Goal: Task Accomplishment & Management: Use online tool/utility

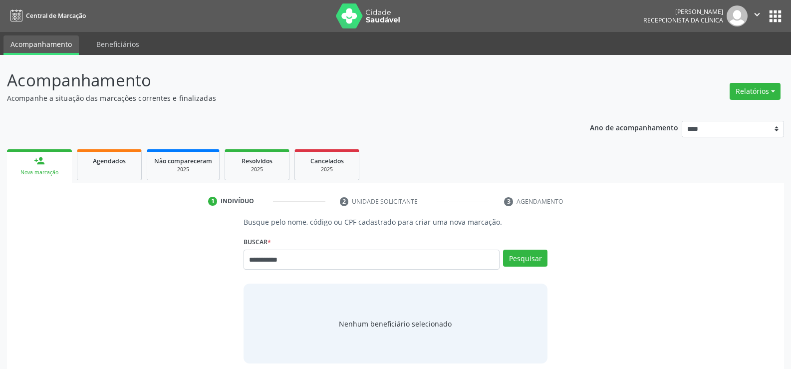
type input "**********"
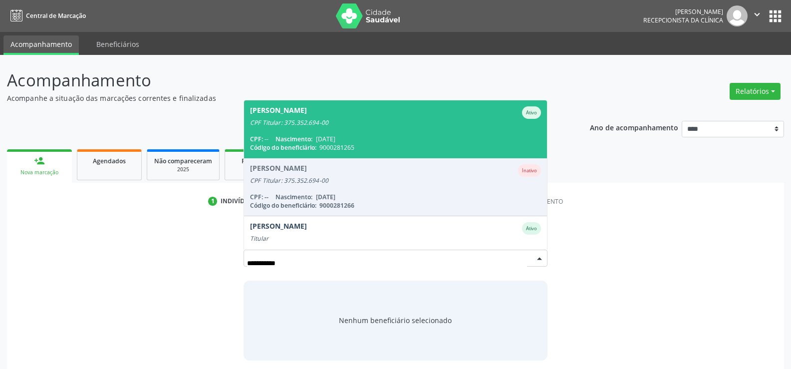
click at [358, 138] on div "CPF: -- Nascimento: [DATE]" at bounding box center [395, 139] width 291 height 8
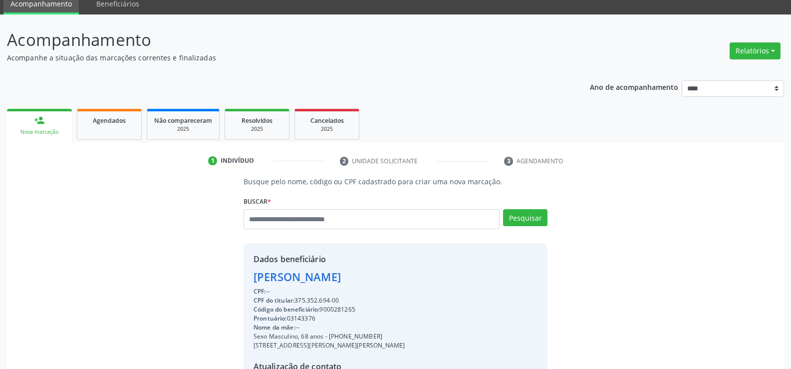
scroll to position [50, 0]
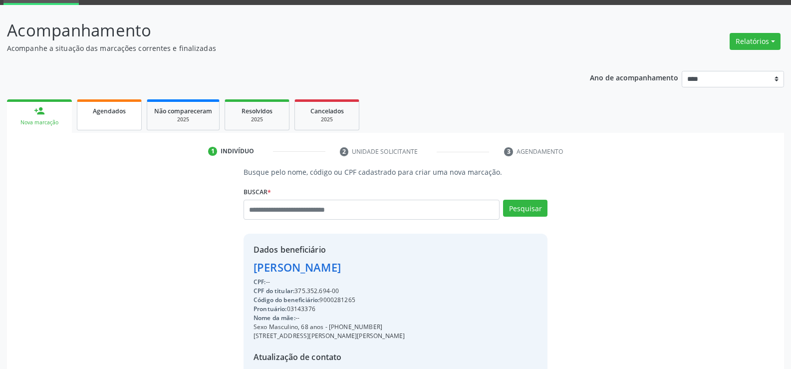
click at [136, 108] on link "Agendados" at bounding box center [109, 114] width 65 height 31
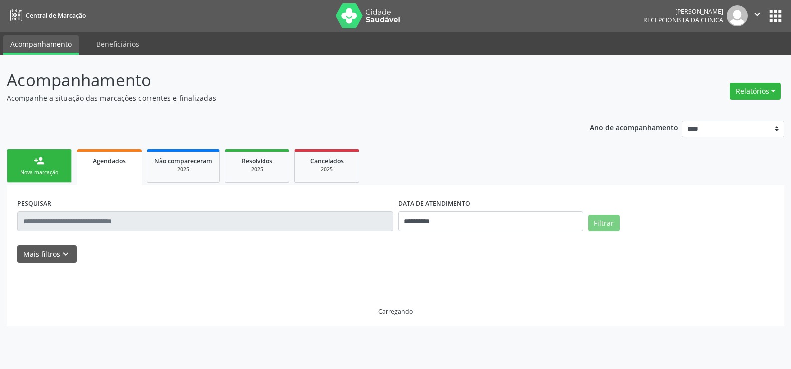
scroll to position [0, 0]
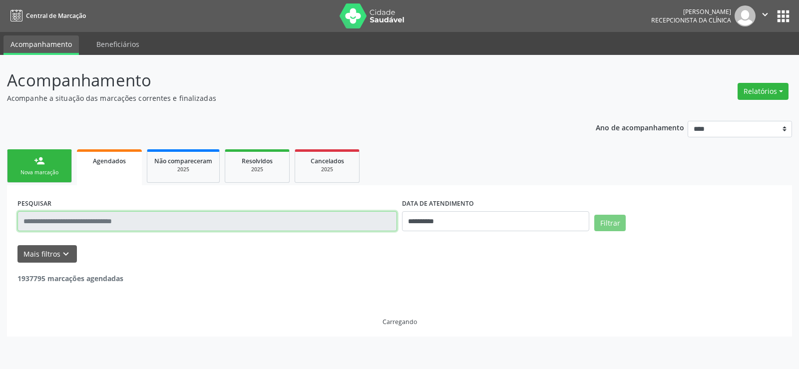
click at [92, 221] on input "text" at bounding box center [206, 221] width 379 height 20
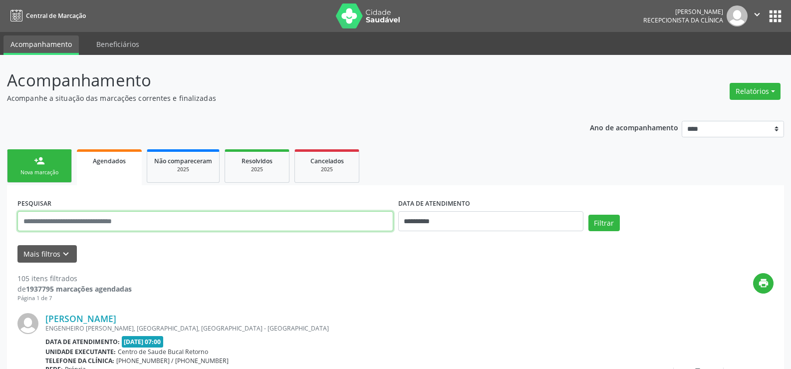
click at [92, 221] on input "text" at bounding box center [205, 221] width 376 height 20
type input "**********"
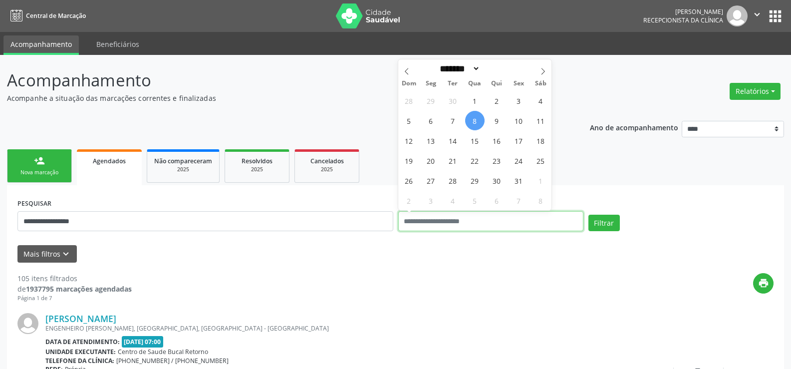
click at [589, 215] on button "Filtrar" at bounding box center [604, 223] width 31 height 17
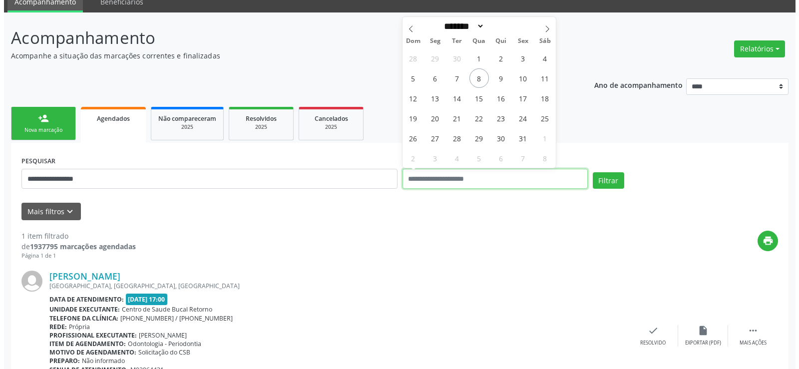
scroll to position [103, 0]
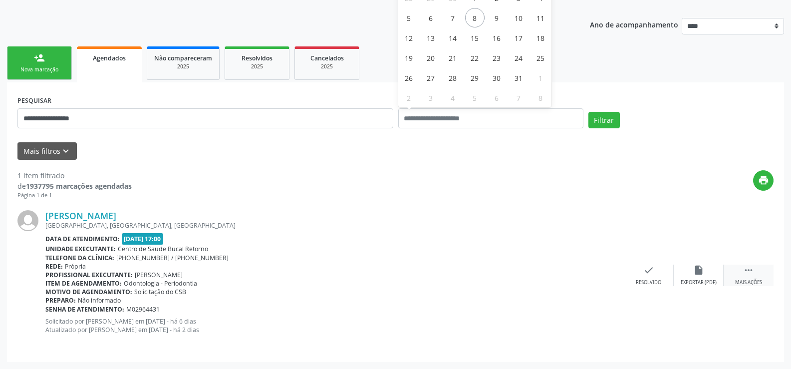
click at [752, 272] on icon "" at bounding box center [748, 270] width 11 height 11
click at [648, 270] on icon "cancel" at bounding box center [649, 270] width 11 height 11
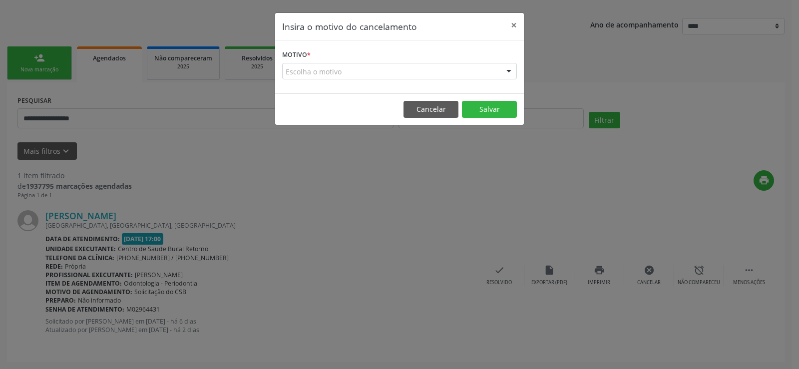
click at [288, 73] on div "Escolha o motivo" at bounding box center [399, 71] width 235 height 17
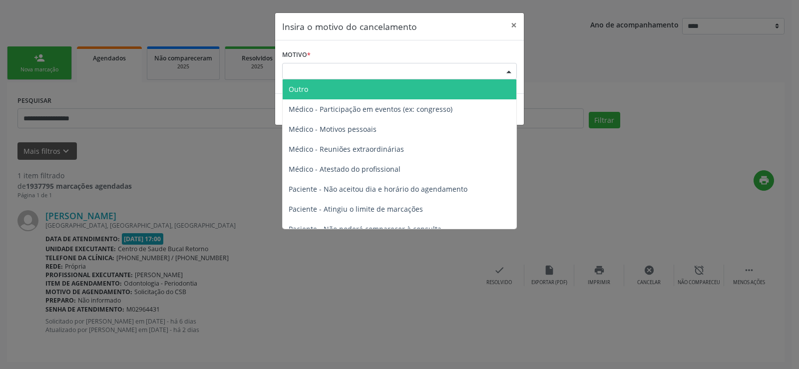
click at [294, 92] on span "Outro" at bounding box center [298, 88] width 19 height 9
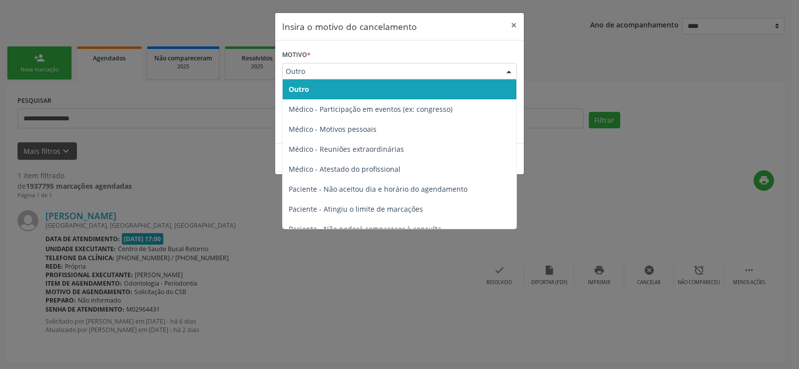
click at [295, 73] on span "Outro" at bounding box center [391, 71] width 211 height 10
click at [311, 73] on span "Outro" at bounding box center [391, 71] width 211 height 10
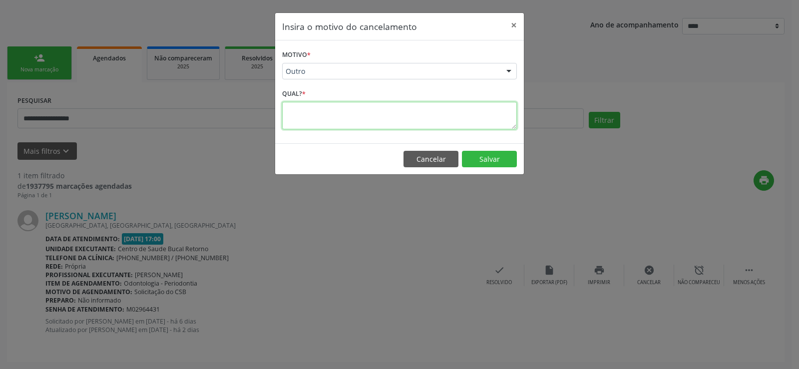
click at [312, 112] on textarea at bounding box center [399, 115] width 235 height 27
click at [314, 120] on textarea "**********" at bounding box center [399, 115] width 235 height 27
type textarea "**********"
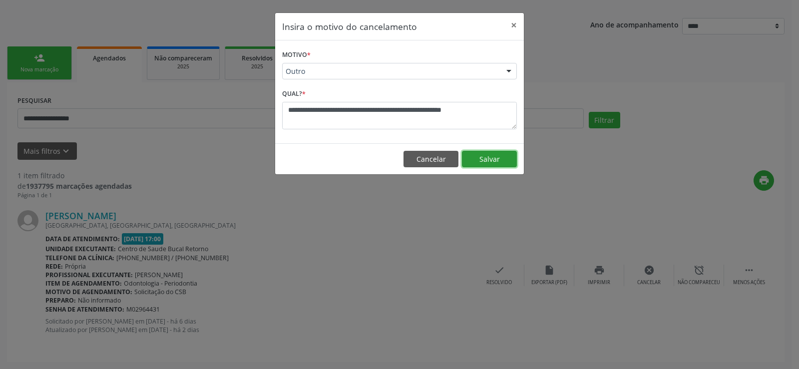
click at [489, 154] on button "Salvar" at bounding box center [489, 159] width 55 height 17
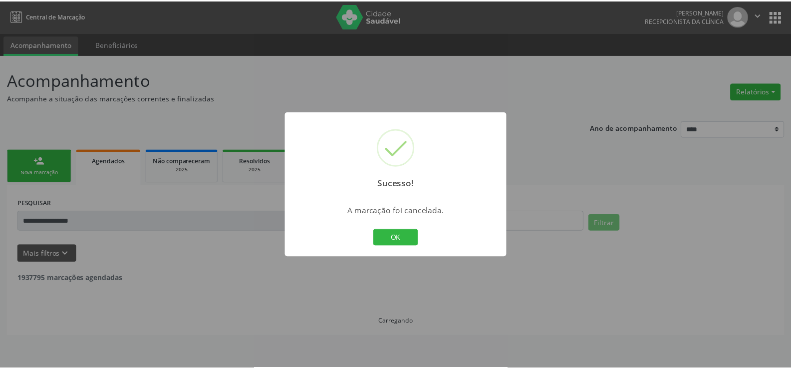
scroll to position [0, 0]
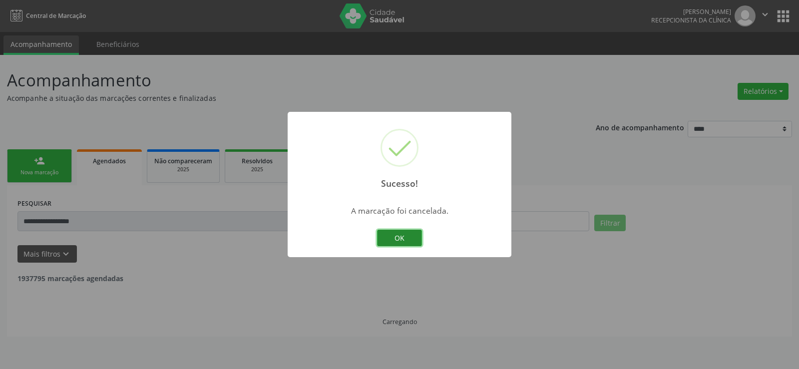
click at [384, 241] on button "OK" at bounding box center [399, 238] width 45 height 17
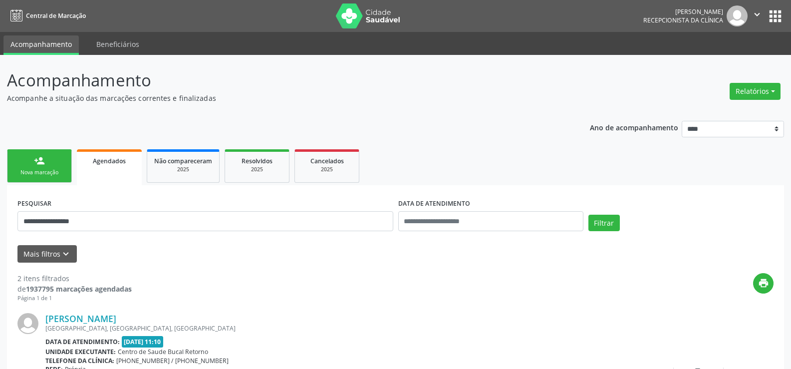
drag, startPoint x: 43, startPoint y: 171, endPoint x: 34, endPoint y: 170, distance: 9.5
click at [44, 171] on div "Nova marcação" at bounding box center [39, 172] width 50 height 7
click at [26, 170] on div "Nova marcação" at bounding box center [39, 172] width 50 height 7
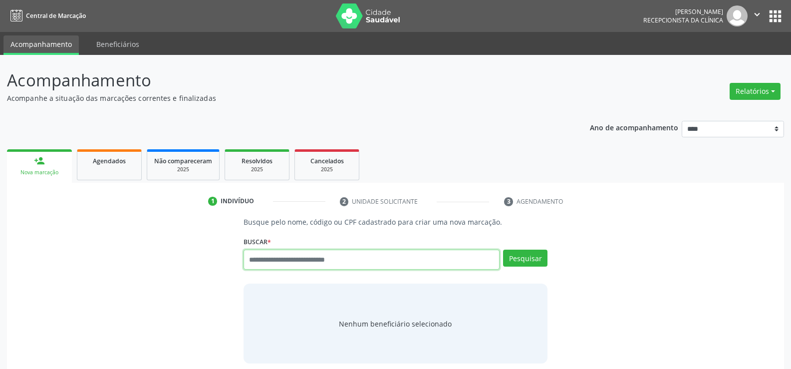
click at [273, 263] on input "text" at bounding box center [372, 260] width 256 height 20
type input "**********"
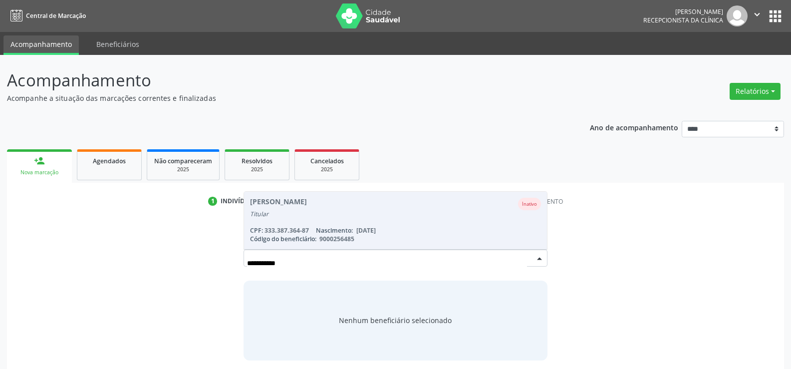
drag, startPoint x: 298, startPoint y: 264, endPoint x: 170, endPoint y: 264, distance: 128.3
click at [170, 264] on div "**********" at bounding box center [395, 288] width 763 height 143
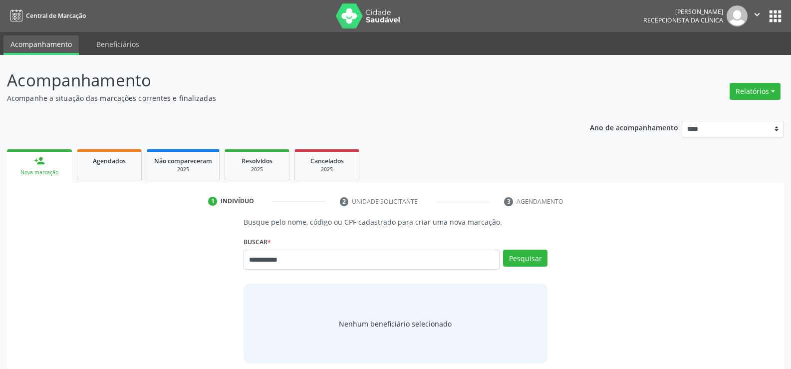
type input "**********"
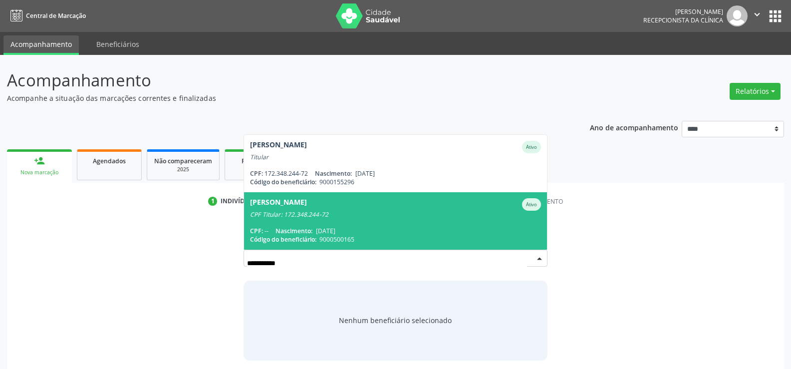
click at [398, 220] on span "[PERSON_NAME] CPF Titular: 172.348.244-72 CPF: -- Nascimento: [DATE] Código do …" at bounding box center [395, 220] width 303 height 57
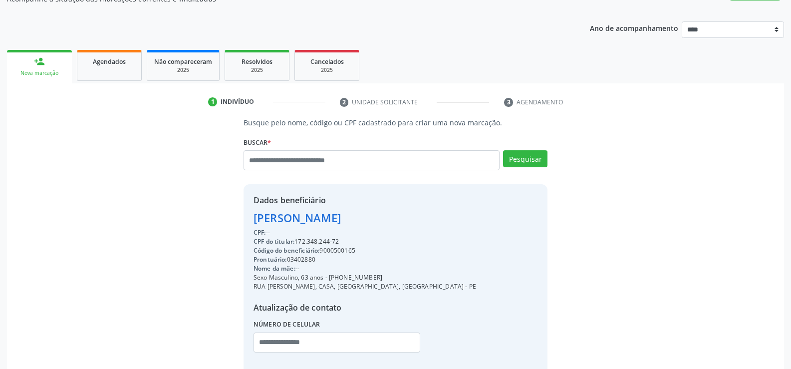
scroll to position [100, 0]
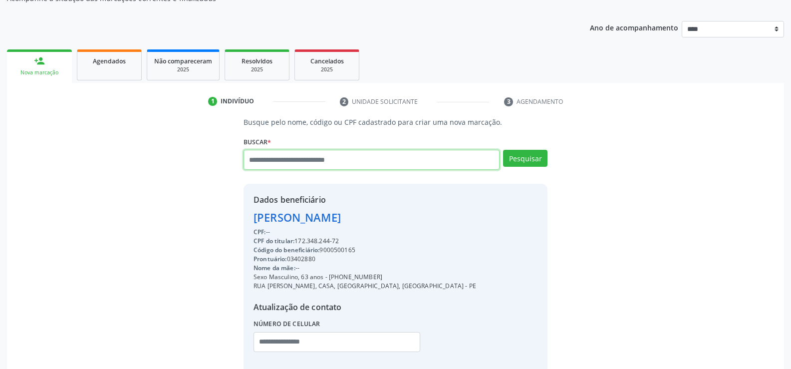
click at [417, 164] on input "text" at bounding box center [372, 160] width 256 height 20
type input "**********"
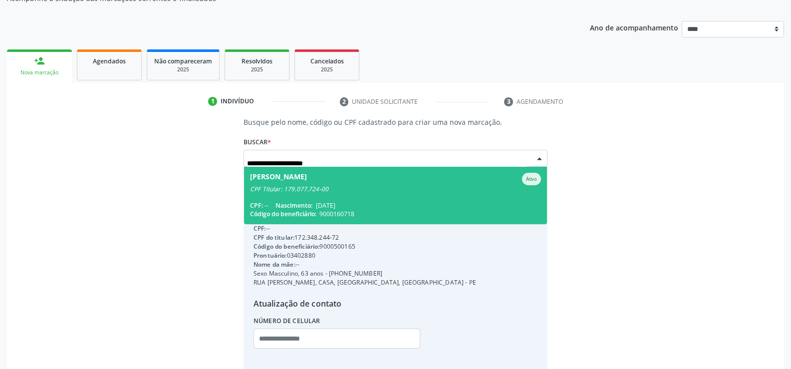
click at [394, 189] on div "CPF Titular: 179.077.724-00" at bounding box center [395, 189] width 291 height 8
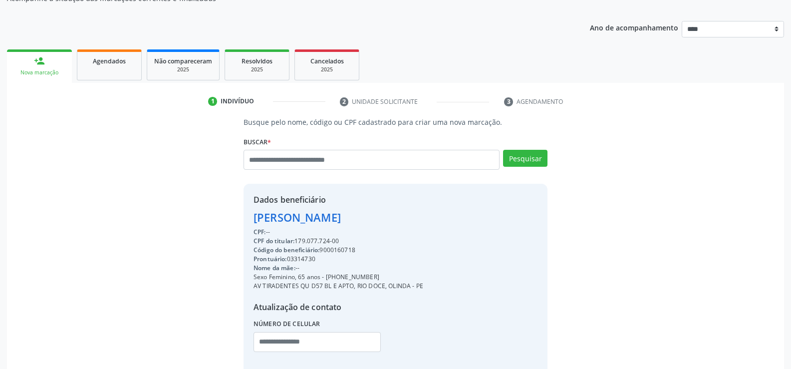
drag, startPoint x: 298, startPoint y: 240, endPoint x: 323, endPoint y: 242, distance: 25.0
click at [323, 242] on div "CPF do titular: 179.077.724-00" at bounding box center [339, 241] width 170 height 9
click at [354, 238] on div "CPF do titular: 179.077.724-00" at bounding box center [339, 241] width 170 height 9
drag, startPoint x: 298, startPoint y: 241, endPoint x: 344, endPoint y: 242, distance: 46.4
click at [344, 242] on div "CPF do titular: 179.077.724-00" at bounding box center [339, 241] width 170 height 9
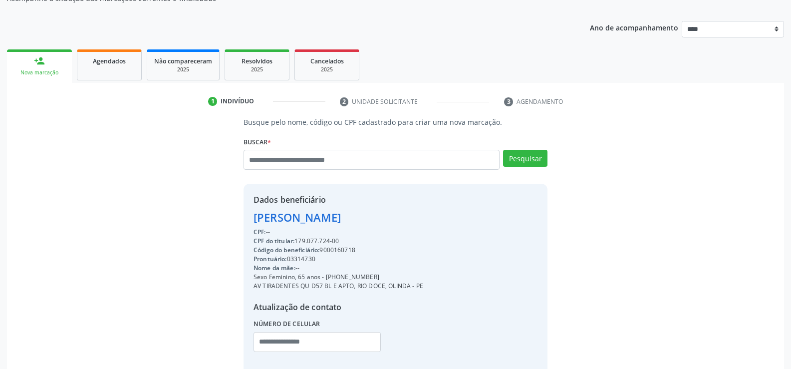
copy div "179.077.724-00"
click at [344, 217] on div "[PERSON_NAME]" at bounding box center [339, 217] width 170 height 16
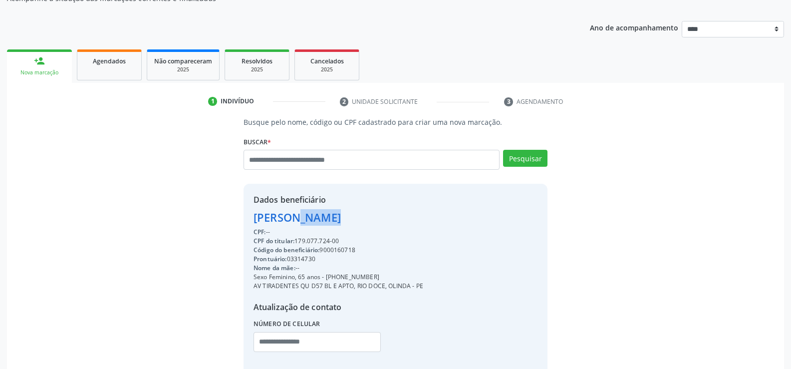
copy div "[PERSON_NAME]"
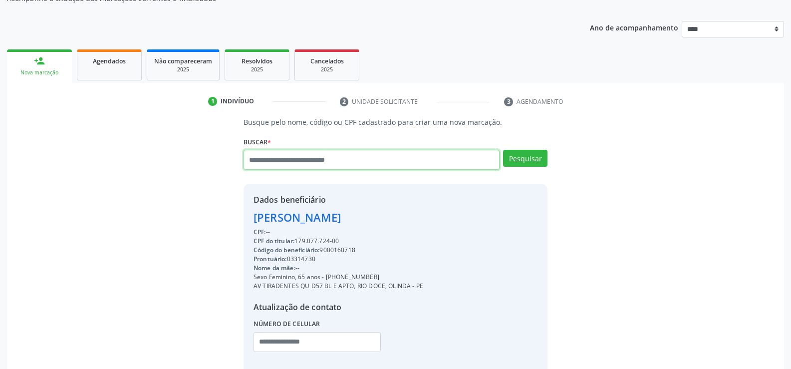
click at [321, 161] on input "text" at bounding box center [372, 160] width 256 height 20
type input "**********"
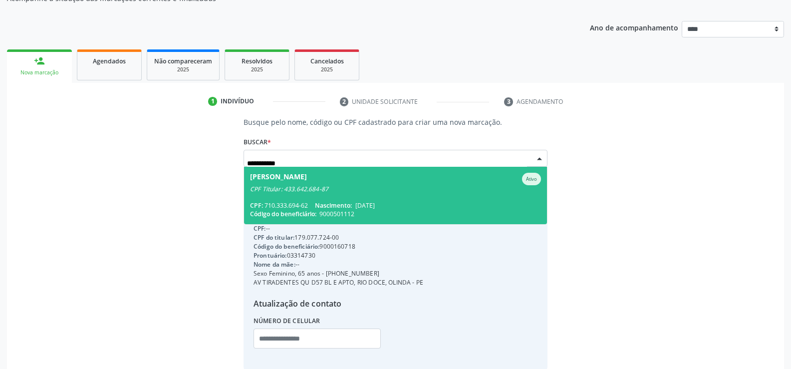
click at [372, 198] on span "[PERSON_NAME] Junior Ativo CPF Titular: 433.642.684-87 CPF: 710.333.694-62 Nasc…" at bounding box center [395, 195] width 303 height 57
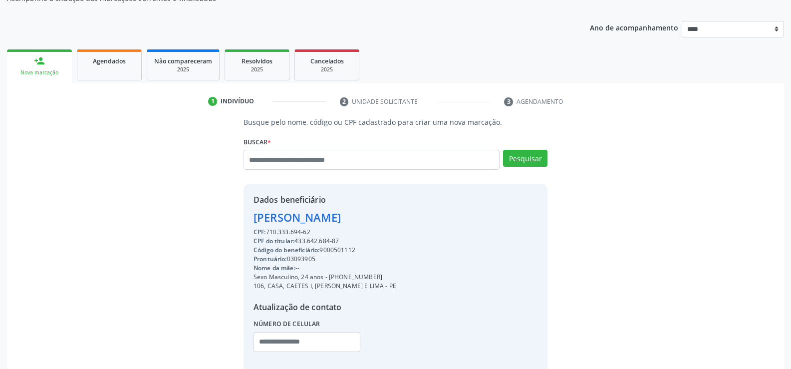
drag, startPoint x: 269, startPoint y: 234, endPoint x: 315, endPoint y: 233, distance: 46.4
click at [315, 233] on div "CPF: 710.333.694-62" at bounding box center [325, 232] width 143 height 9
copy div "710.333.694-62"
click at [345, 219] on div "[PERSON_NAME]" at bounding box center [325, 217] width 143 height 16
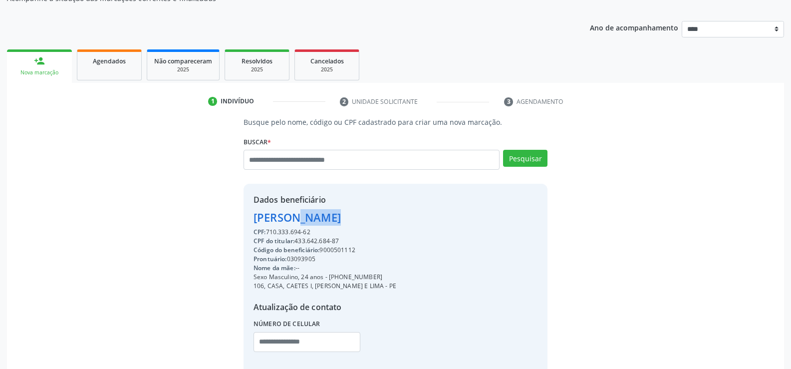
click at [345, 219] on div "[PERSON_NAME]" at bounding box center [325, 217] width 143 height 16
copy div "[PERSON_NAME]"
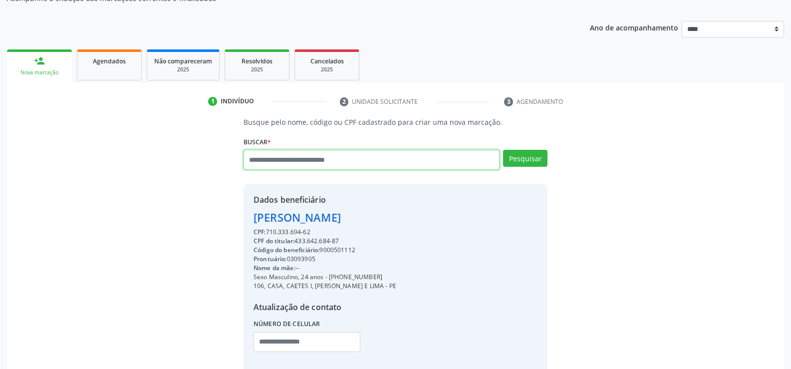
click at [359, 162] on input "text" at bounding box center [372, 160] width 256 height 20
type input "**********"
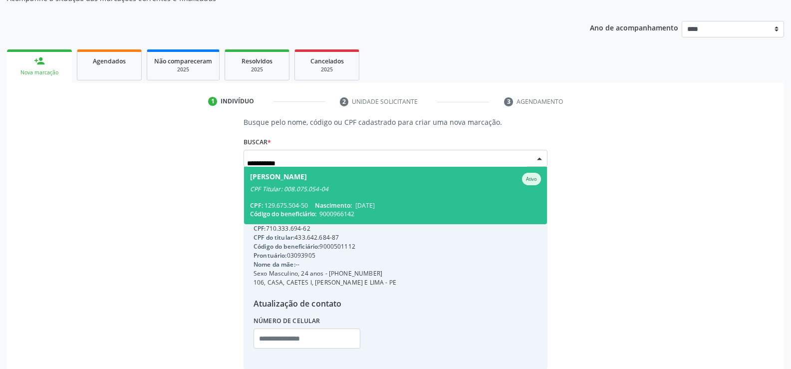
click at [349, 199] on span "[PERSON_NAME] Ativo CPF Titular: 008.075.054-04 CPF: 129.675.504-50 Nascimento:…" at bounding box center [395, 195] width 303 height 57
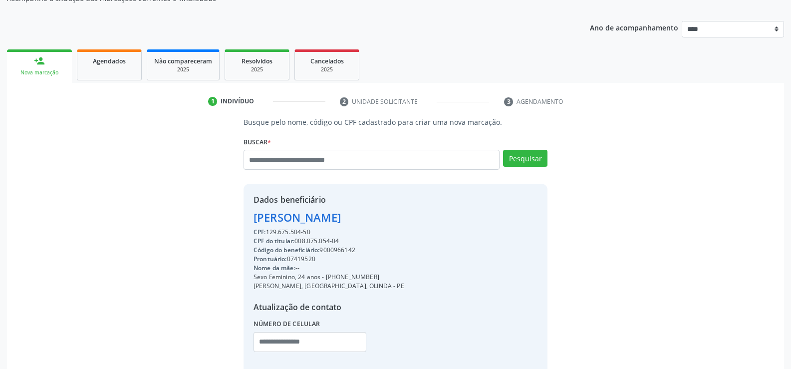
drag, startPoint x: 267, startPoint y: 231, endPoint x: 314, endPoint y: 232, distance: 46.9
click at [314, 232] on div "CPF: 129.675.504-50" at bounding box center [329, 232] width 151 height 9
copy div "129.675.504-50"
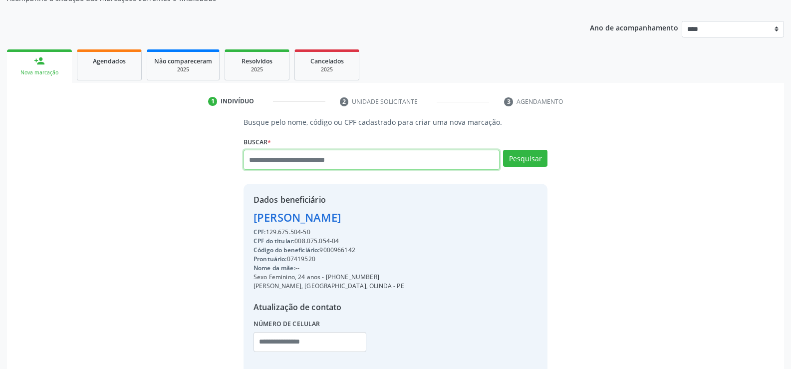
drag, startPoint x: 433, startPoint y: 161, endPoint x: 420, endPoint y: 15, distance: 146.4
click at [434, 162] on input "text" at bounding box center [372, 160] width 256 height 20
type input "**********"
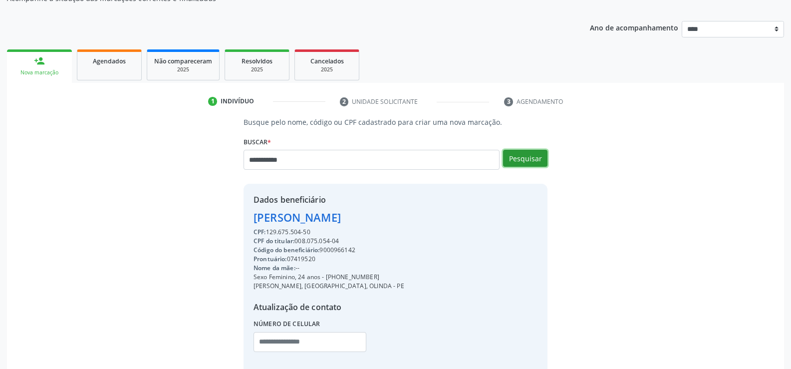
click at [521, 161] on button "Pesquisar" at bounding box center [525, 158] width 44 height 17
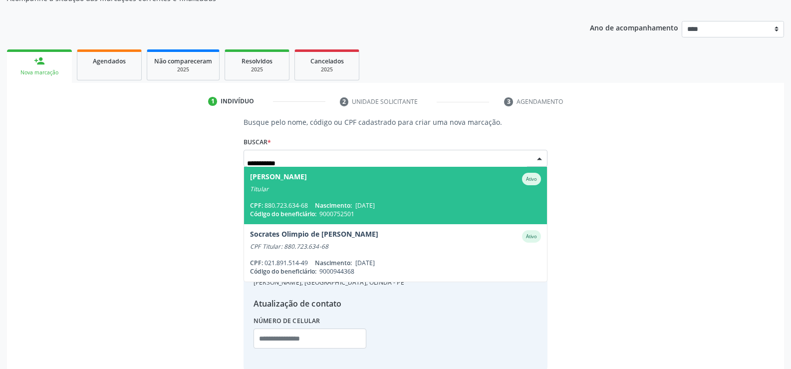
click at [390, 190] on div "Titular" at bounding box center [395, 189] width 291 height 8
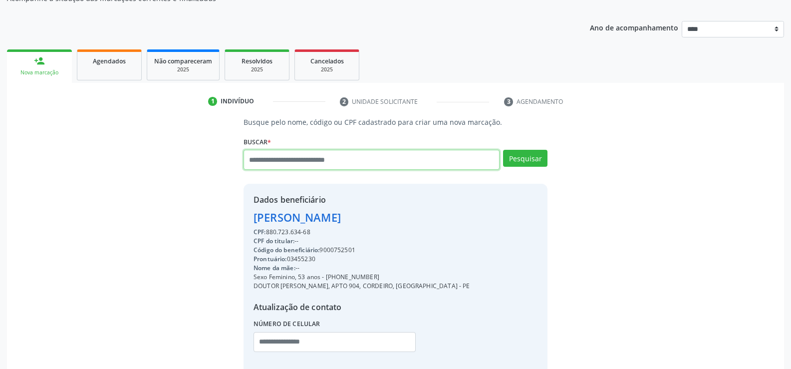
click at [336, 153] on input "text" at bounding box center [372, 160] width 256 height 20
type input "**********"
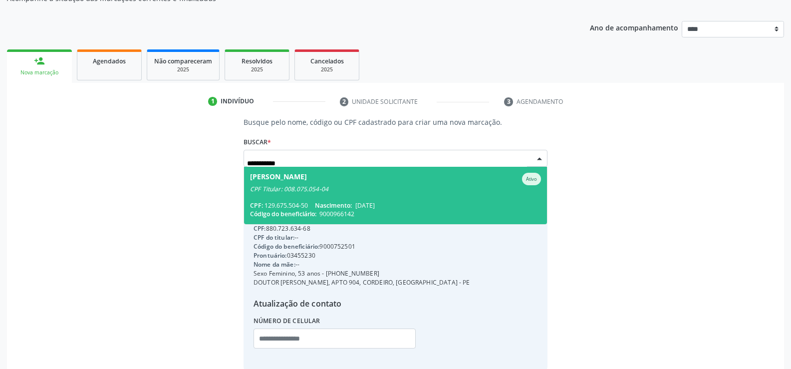
click at [375, 204] on span "[DATE]" at bounding box center [365, 205] width 19 height 8
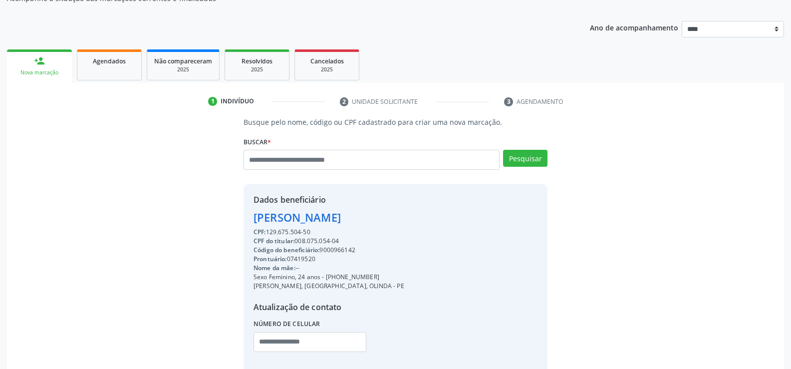
drag, startPoint x: 268, startPoint y: 231, endPoint x: 313, endPoint y: 231, distance: 44.4
click at [313, 231] on div "CPF: 129.675.504-50" at bounding box center [329, 232] width 151 height 9
copy div "129.675.504-50"
click at [307, 220] on div "[PERSON_NAME]" at bounding box center [329, 217] width 151 height 16
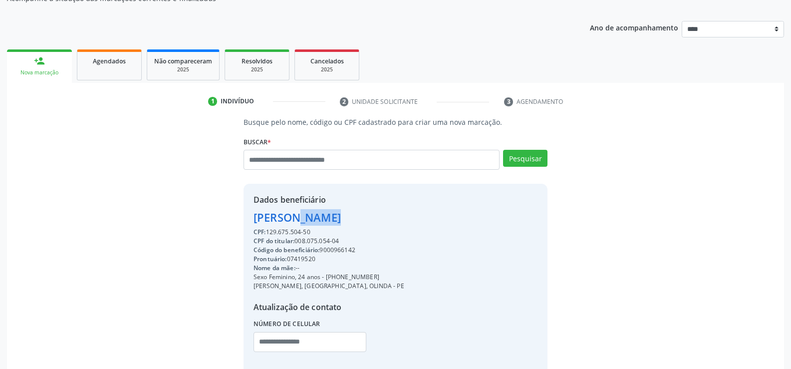
click at [307, 220] on div "[PERSON_NAME]" at bounding box center [329, 217] width 151 height 16
copy div "[PERSON_NAME]"
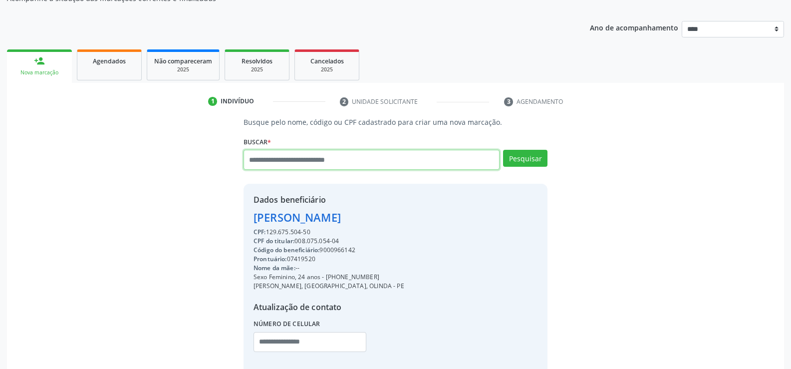
click at [357, 158] on input "text" at bounding box center [372, 160] width 256 height 20
type input "**********"
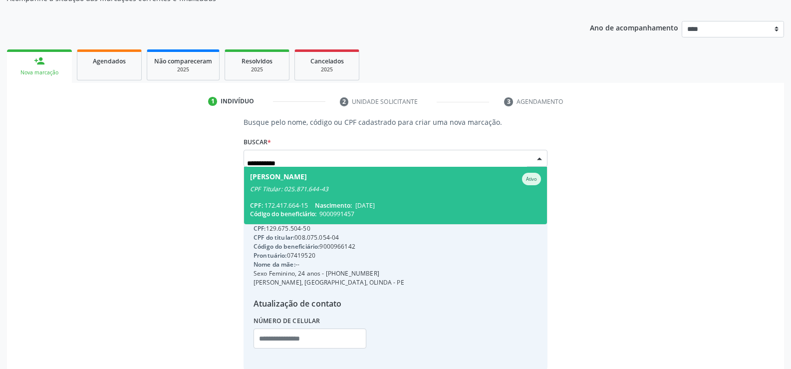
click at [296, 187] on div "CPF Titular: 025.871.644-43" at bounding box center [395, 189] width 291 height 8
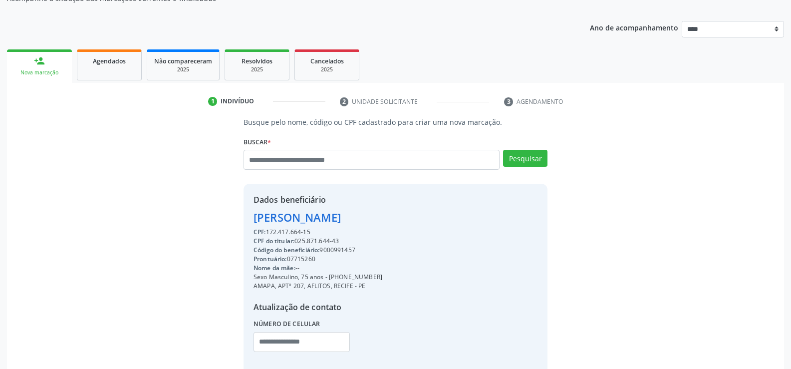
drag, startPoint x: 270, startPoint y: 232, endPoint x: 311, endPoint y: 232, distance: 41.4
click at [311, 232] on div "CPF: 172.417.664-15" at bounding box center [318, 232] width 129 height 9
copy div "172.417.664-15"
click at [291, 219] on div "[PERSON_NAME]" at bounding box center [318, 217] width 129 height 16
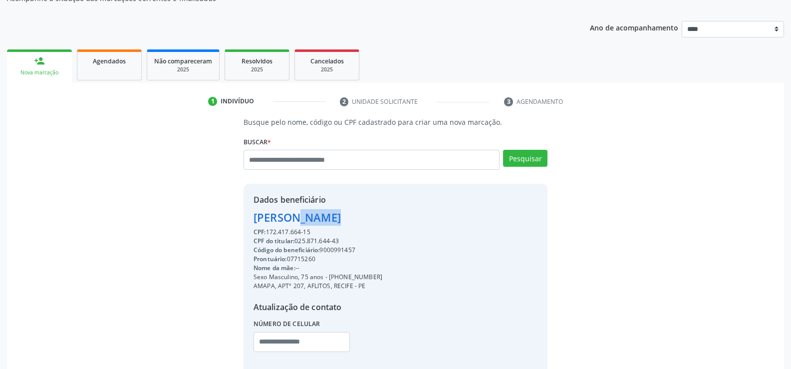
click at [291, 219] on div "[PERSON_NAME]" at bounding box center [318, 217] width 129 height 16
copy div "[PERSON_NAME]"
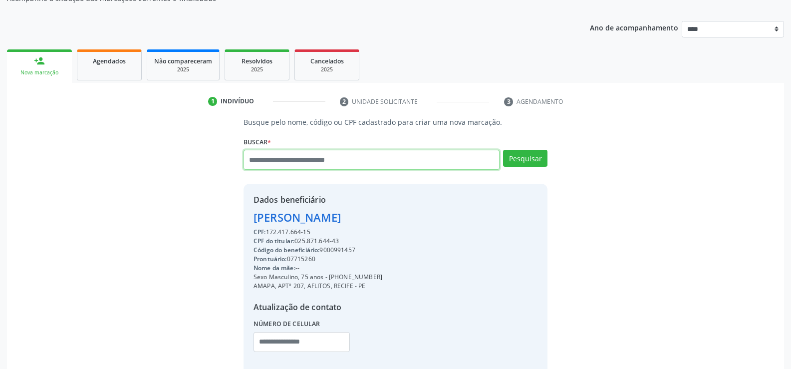
click at [333, 162] on input "text" at bounding box center [372, 160] width 256 height 20
click at [264, 157] on input "text" at bounding box center [372, 160] width 256 height 20
type input "**********"
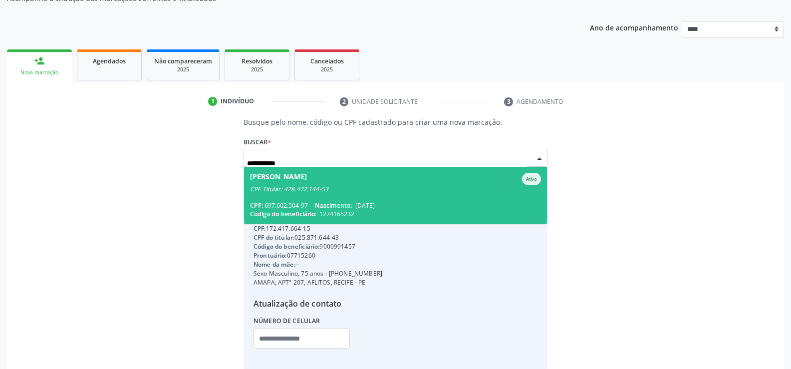
drag, startPoint x: 307, startPoint y: 195, endPoint x: 341, endPoint y: 218, distance: 41.0
click at [306, 195] on span "[PERSON_NAME] Ativo CPF Titular: 428.472.144-53 CPF: 697.602.504-97 Nascimento:…" at bounding box center [395, 195] width 303 height 57
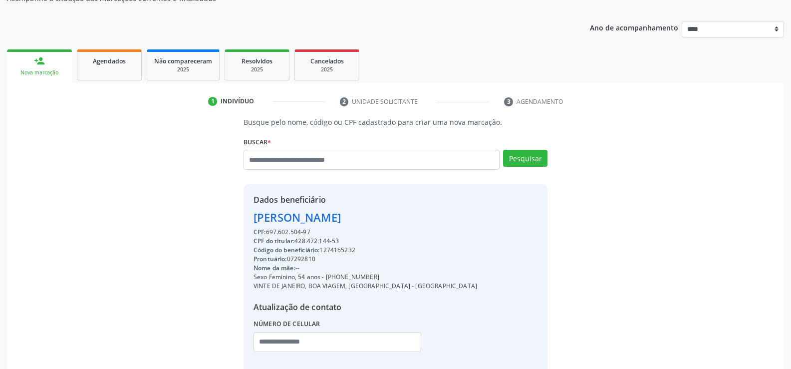
drag, startPoint x: 316, startPoint y: 232, endPoint x: 302, endPoint y: 226, distance: 15.9
click at [234, 212] on div "Busque pelo nome, código ou CPF cadastrado para criar uma nova marcação. [GEOGR…" at bounding box center [395, 246] width 763 height 259
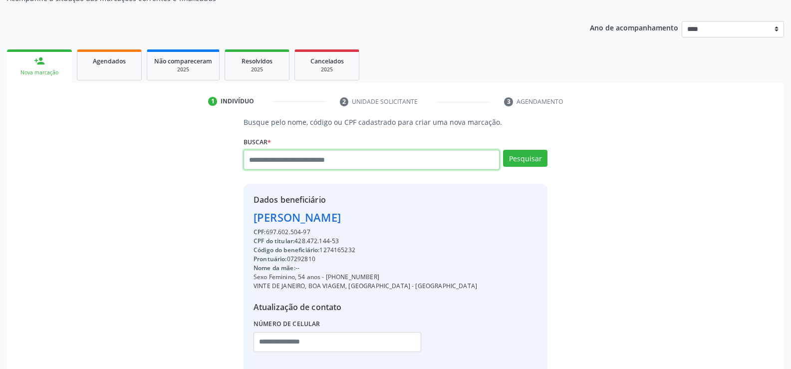
click at [331, 162] on input "text" at bounding box center [372, 160] width 256 height 20
click at [279, 155] on input "text" at bounding box center [372, 160] width 256 height 20
click at [277, 165] on input "text" at bounding box center [372, 160] width 256 height 20
click at [285, 164] on input "text" at bounding box center [372, 160] width 256 height 20
type input "**********"
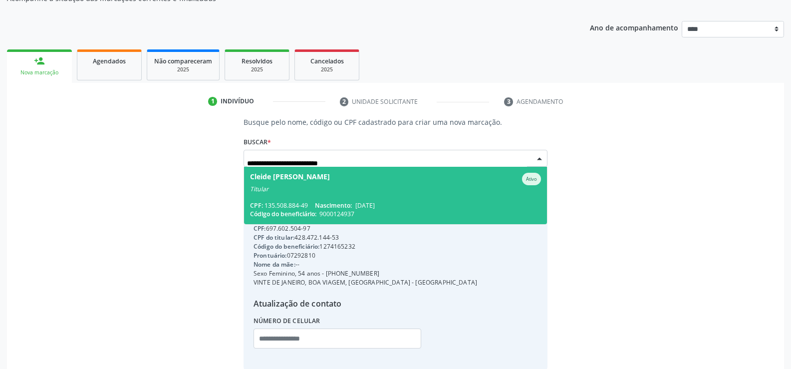
click at [291, 200] on span "Cleide [PERSON_NAME] Ativo Titular CPF: 135.508.884-49 Nascimento: [DATE] Códig…" at bounding box center [395, 195] width 303 height 57
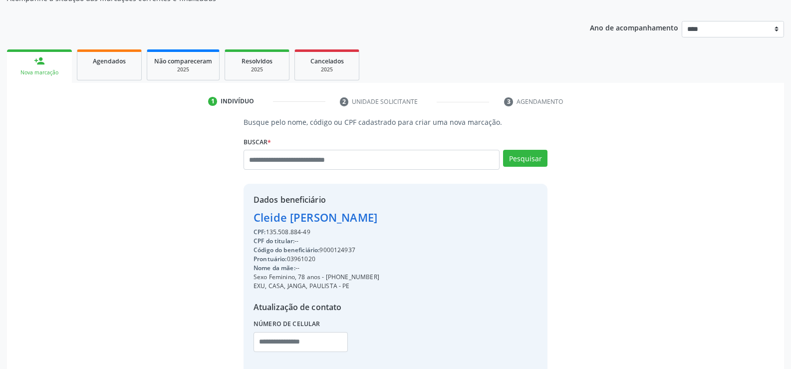
drag, startPoint x: 257, startPoint y: 218, endPoint x: 440, endPoint y: 222, distance: 182.8
click at [440, 222] on div "Dados beneficiário Cleide [PERSON_NAME] CPF: 135.508.884-49 CPF do titular: -- …" at bounding box center [396, 280] width 304 height 192
drag, startPoint x: 437, startPoint y: 222, endPoint x: 277, endPoint y: 200, distance: 162.3
click at [437, 222] on div "Dados beneficiário Cleide [PERSON_NAME] CPF: 135.508.884-49 CPF do titular: -- …" at bounding box center [396, 280] width 304 height 192
click at [256, 216] on div "Cleide [PERSON_NAME]" at bounding box center [317, 217] width 126 height 16
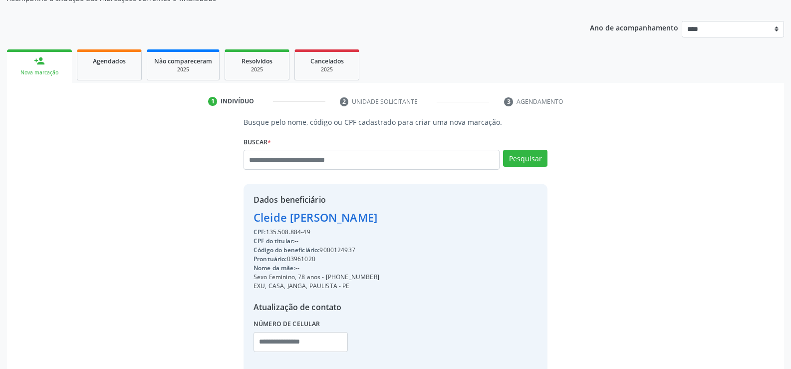
drag, startPoint x: 252, startPoint y: 218, endPoint x: 429, endPoint y: 225, distance: 177.9
click at [429, 225] on div "Dados beneficiário Cleide [PERSON_NAME] CPF: 135.508.884-49 CPF do titular: -- …" at bounding box center [396, 280] width 304 height 192
copy div "Cleide [PERSON_NAME]"
click at [267, 69] on div "2025" at bounding box center [257, 69] width 50 height 7
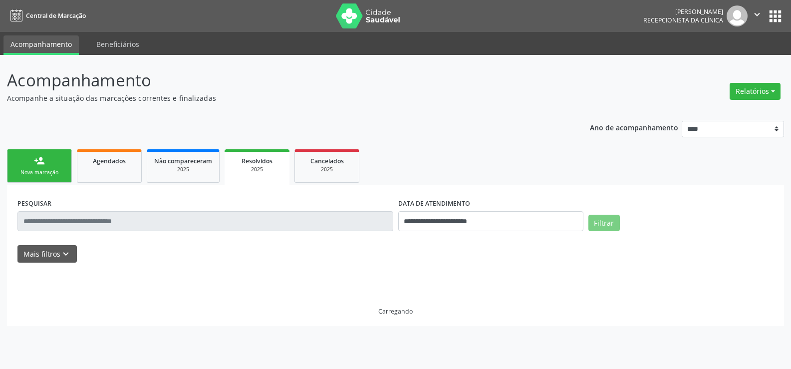
scroll to position [0, 0]
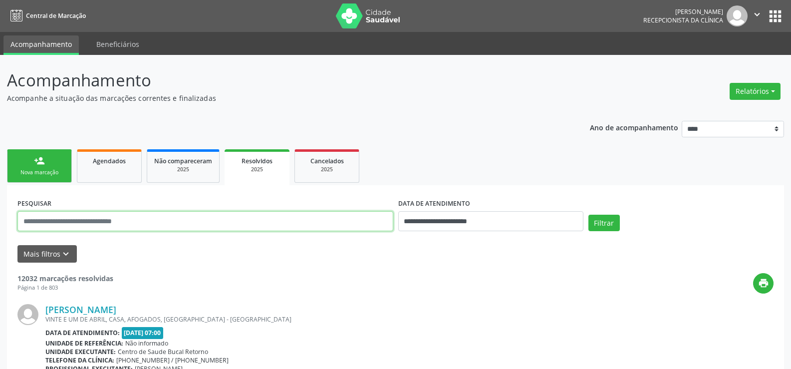
click at [95, 224] on input "text" at bounding box center [205, 221] width 376 height 20
paste input "**********"
type input "**********"
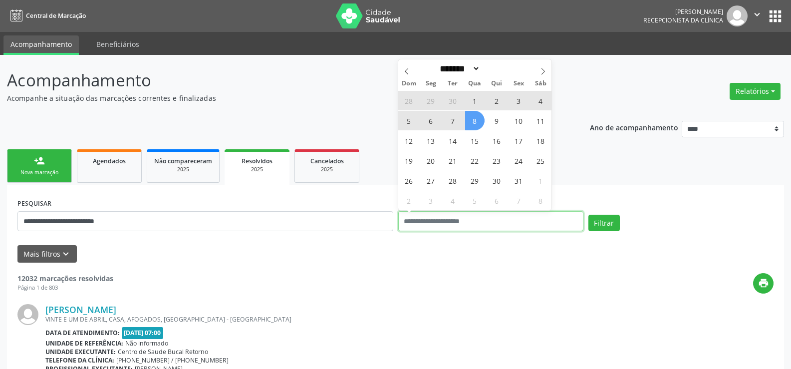
select select "*"
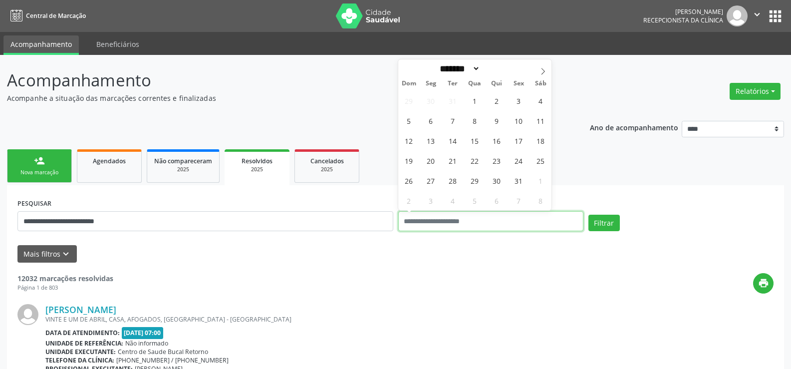
click at [589, 215] on button "Filtrar" at bounding box center [604, 223] width 31 height 17
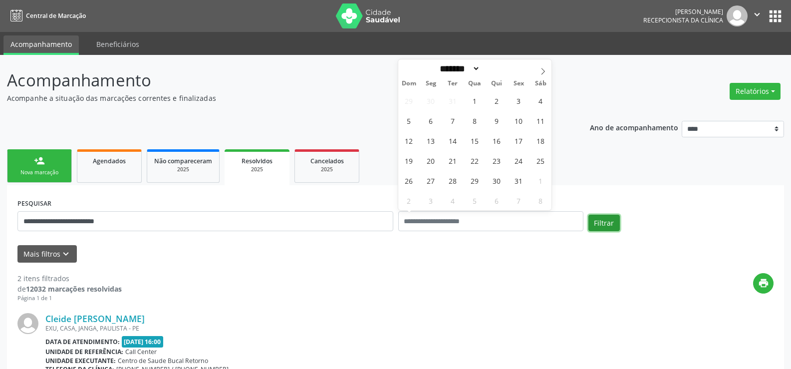
click at [612, 224] on button "Filtrar" at bounding box center [604, 223] width 31 height 17
click at [178, 172] on div "2025" at bounding box center [183, 169] width 58 height 7
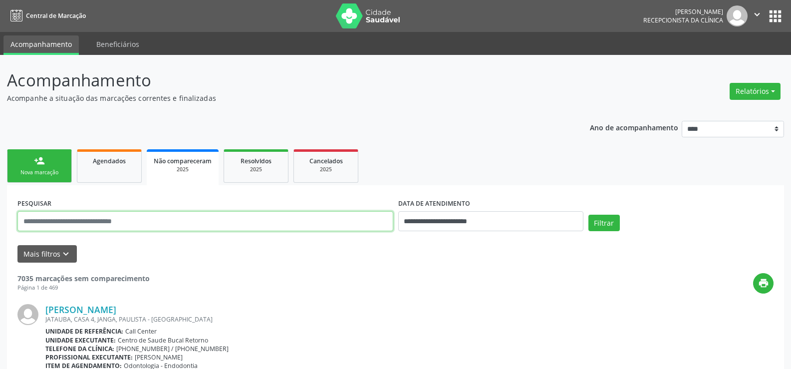
click at [117, 219] on input "text" at bounding box center [205, 221] width 376 height 20
paste input "**********"
type input "**********"
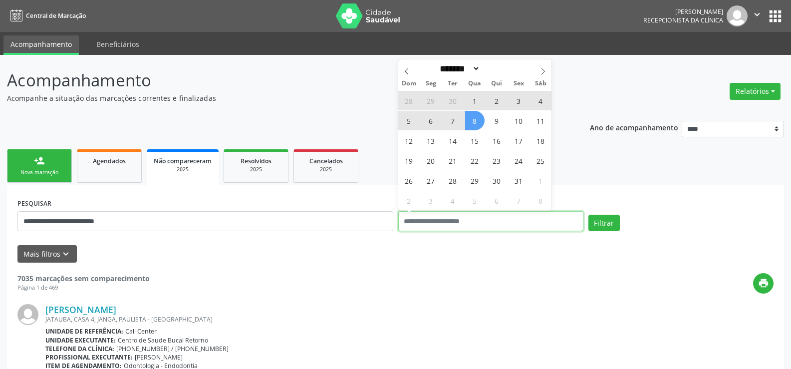
select select "*"
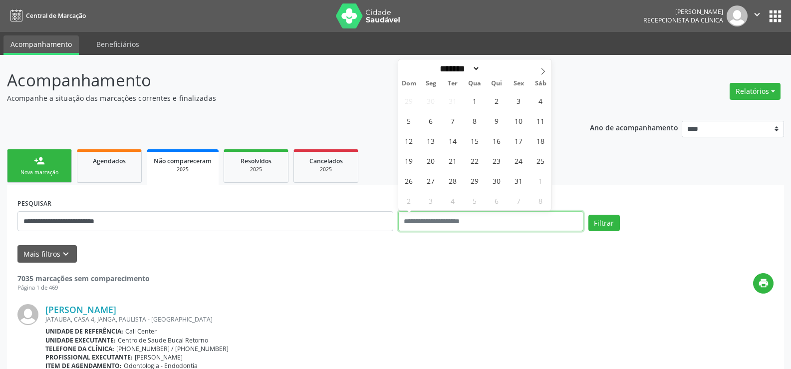
click at [589, 215] on button "Filtrar" at bounding box center [604, 223] width 31 height 17
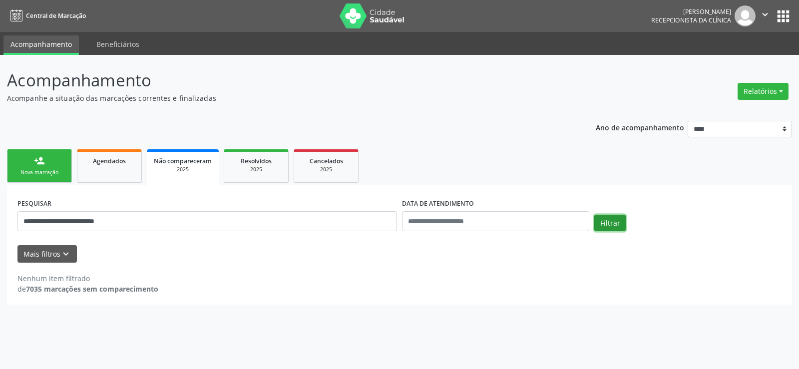
click at [614, 224] on button "Filtrar" at bounding box center [609, 223] width 31 height 17
click at [250, 170] on div "2025" at bounding box center [256, 169] width 50 height 7
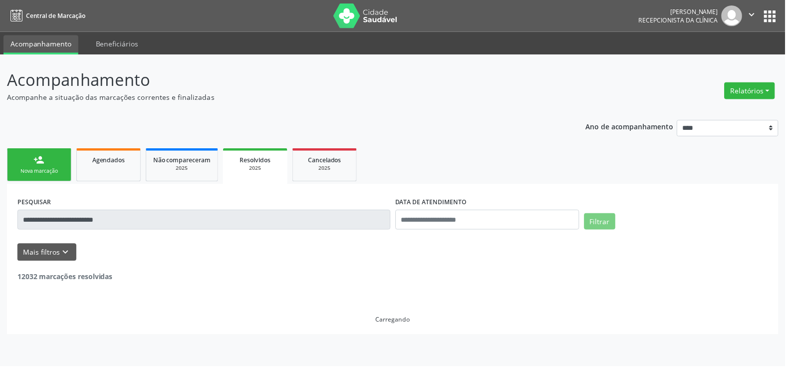
click at [608, 222] on button "Filtrar" at bounding box center [604, 223] width 31 height 17
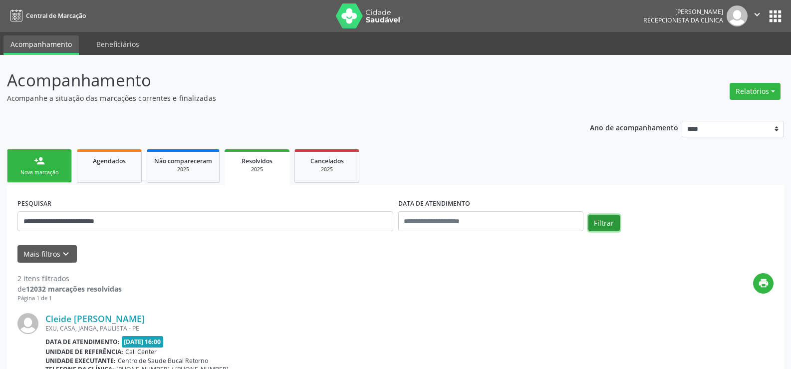
click at [608, 222] on button "Filtrar" at bounding box center [604, 223] width 31 height 17
click at [110, 168] on link "Agendados" at bounding box center [109, 165] width 65 height 33
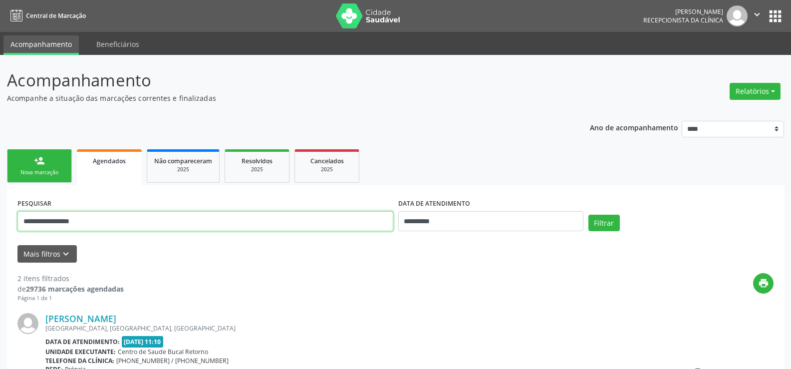
click at [77, 222] on input "**********" at bounding box center [205, 221] width 376 height 20
paste input "**********"
type input "**********"
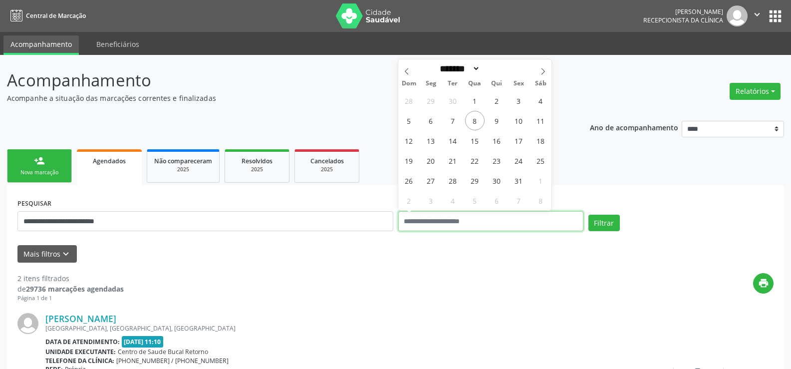
click at [589, 215] on button "Filtrar" at bounding box center [604, 223] width 31 height 17
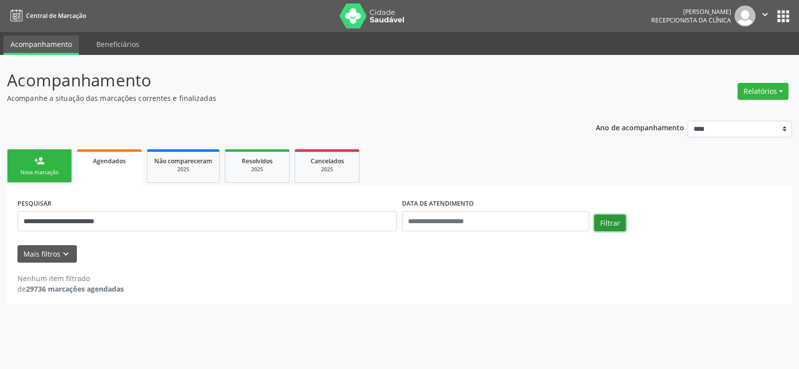
click at [617, 225] on button "Filtrar" at bounding box center [609, 223] width 31 height 17
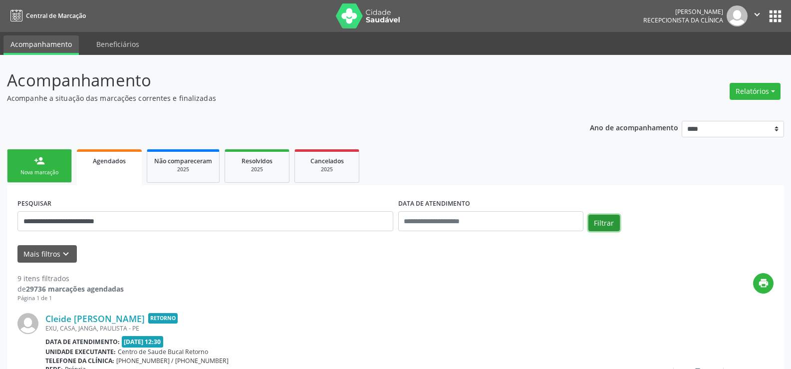
click at [617, 225] on button "Filtrar" at bounding box center [604, 223] width 31 height 17
click at [617, 224] on button "Filtrar" at bounding box center [604, 223] width 31 height 17
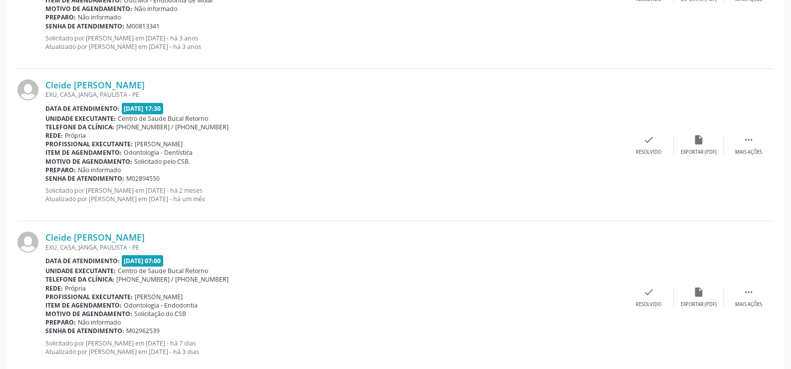
scroll to position [1314, 0]
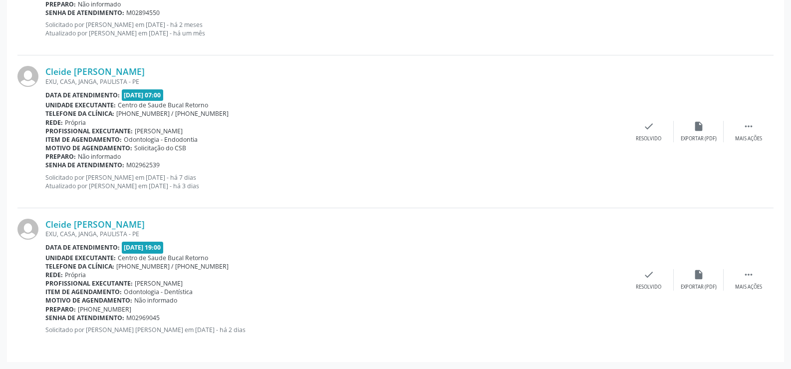
click at [124, 110] on span "[PHONE_NUMBER] / [PHONE_NUMBER]" at bounding box center [172, 113] width 112 height 8
click at [341, 120] on div "Rede: [GEOGRAPHIC_DATA]" at bounding box center [334, 122] width 579 height 8
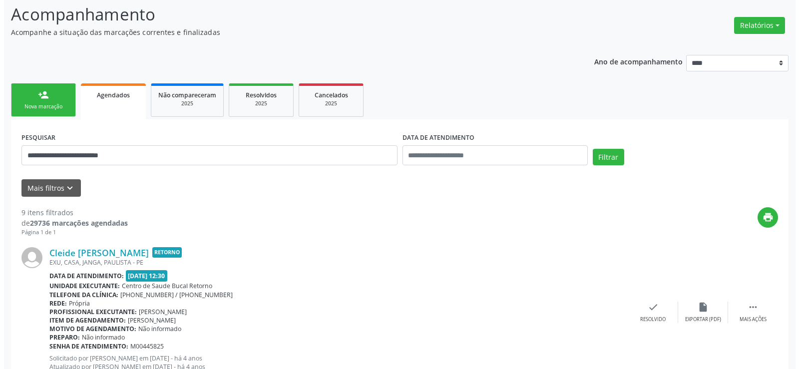
scroll to position [0, 0]
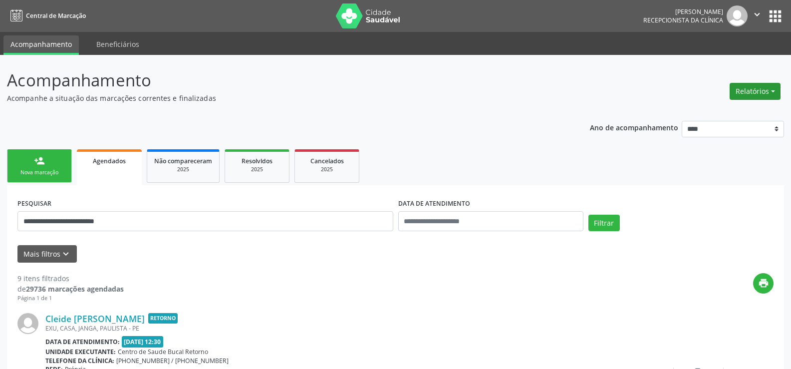
click at [754, 93] on button "Relatórios" at bounding box center [755, 91] width 51 height 17
click at [719, 113] on link "Agendamentos" at bounding box center [727, 113] width 107 height 14
select select "*"
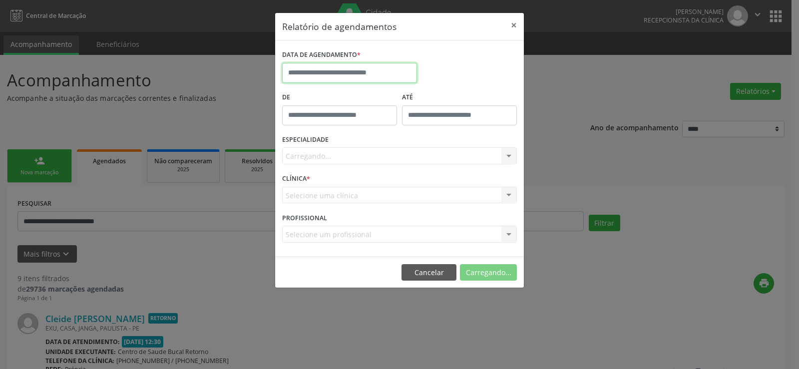
click at [367, 72] on input "text" at bounding box center [349, 73] width 135 height 20
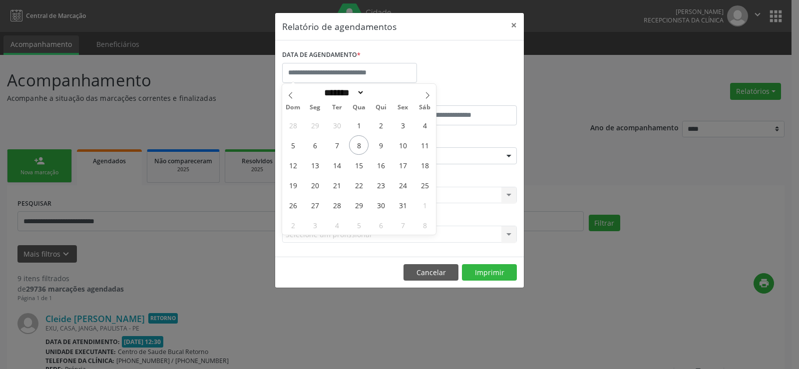
drag, startPoint x: 339, startPoint y: 162, endPoint x: 343, endPoint y: 194, distance: 31.7
click at [345, 207] on div "28 29 30 1 2 3 4 5 6 7 8 9 10 11 12 13 14 15 16 17 18 19 20 21 22 23 24 25 26 2…" at bounding box center [359, 175] width 154 height 120
click at [339, 167] on span "14" at bounding box center [336, 164] width 19 height 19
type input "**********"
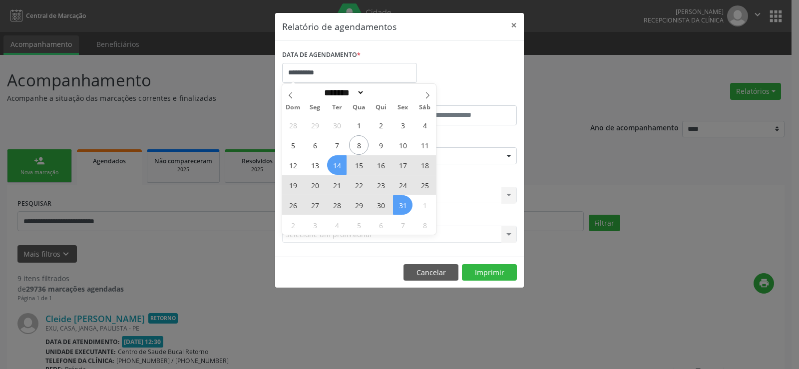
drag, startPoint x: 339, startPoint y: 167, endPoint x: 406, endPoint y: 207, distance: 78.4
click at [406, 207] on div "28 29 30 1 2 3 4 5 6 7 8 9 10 11 12 13 14 15 16 17 18 19 20 21 22 23 24 25 26 2…" at bounding box center [359, 175] width 154 height 120
click at [402, 208] on span "31" at bounding box center [402, 204] width 19 height 19
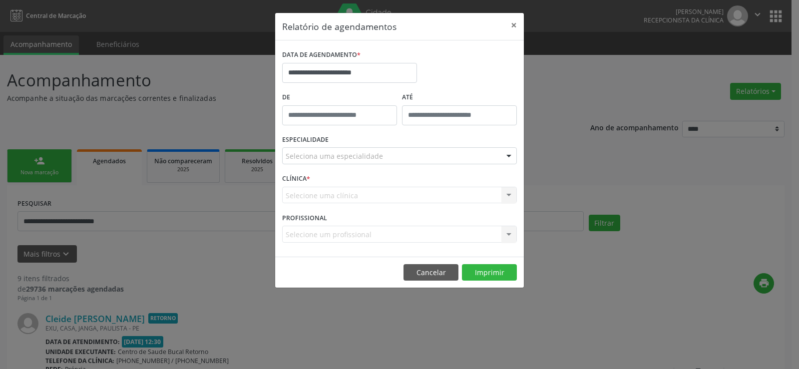
click at [380, 158] on div "Seleciona uma especialidade" at bounding box center [399, 155] width 235 height 17
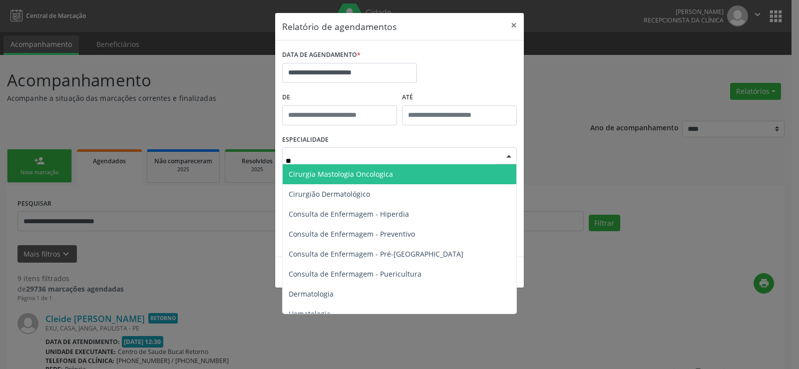
type input "*"
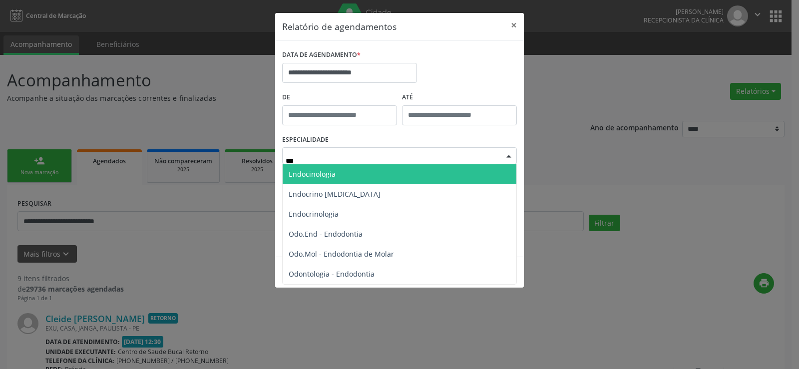
type input "****"
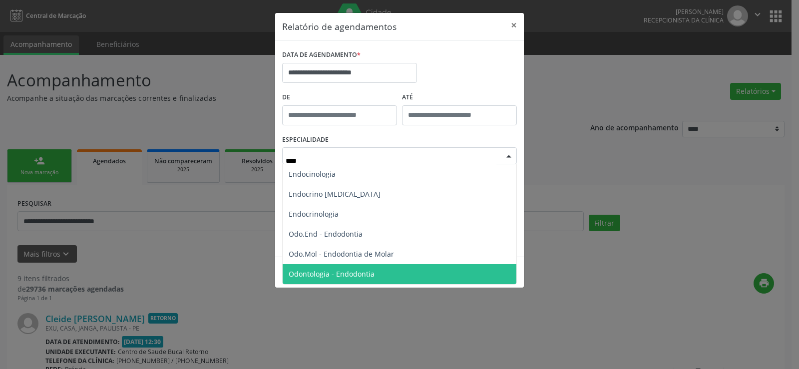
click at [387, 272] on span "Odontologia - Endodontia" at bounding box center [400, 274] width 234 height 20
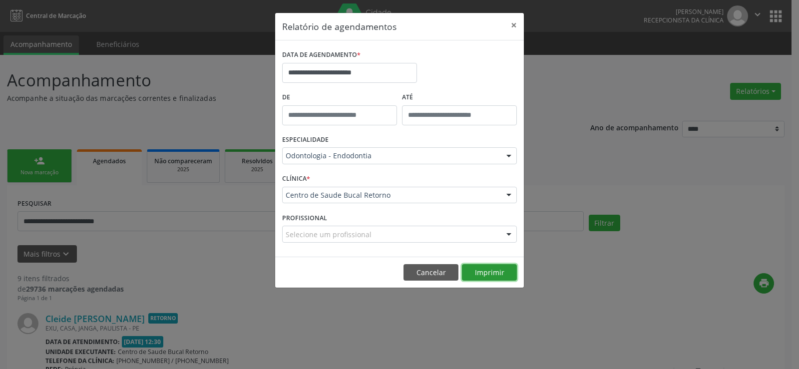
click at [485, 271] on button "Imprimir" at bounding box center [489, 272] width 55 height 17
